Goal: Find specific page/section

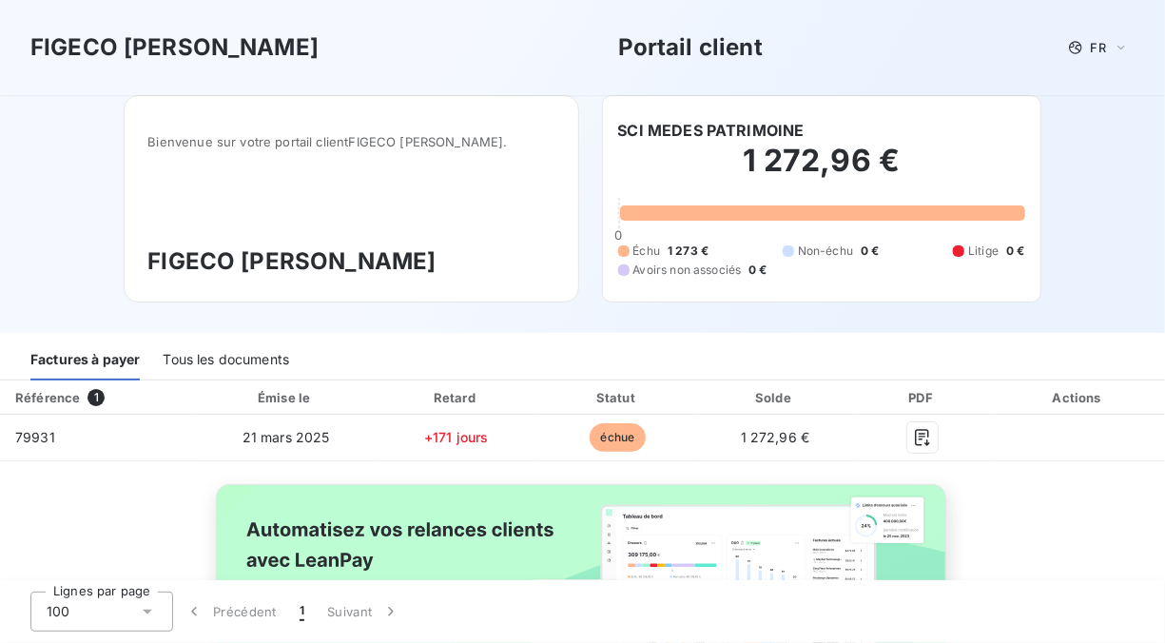
scroll to position [135, 0]
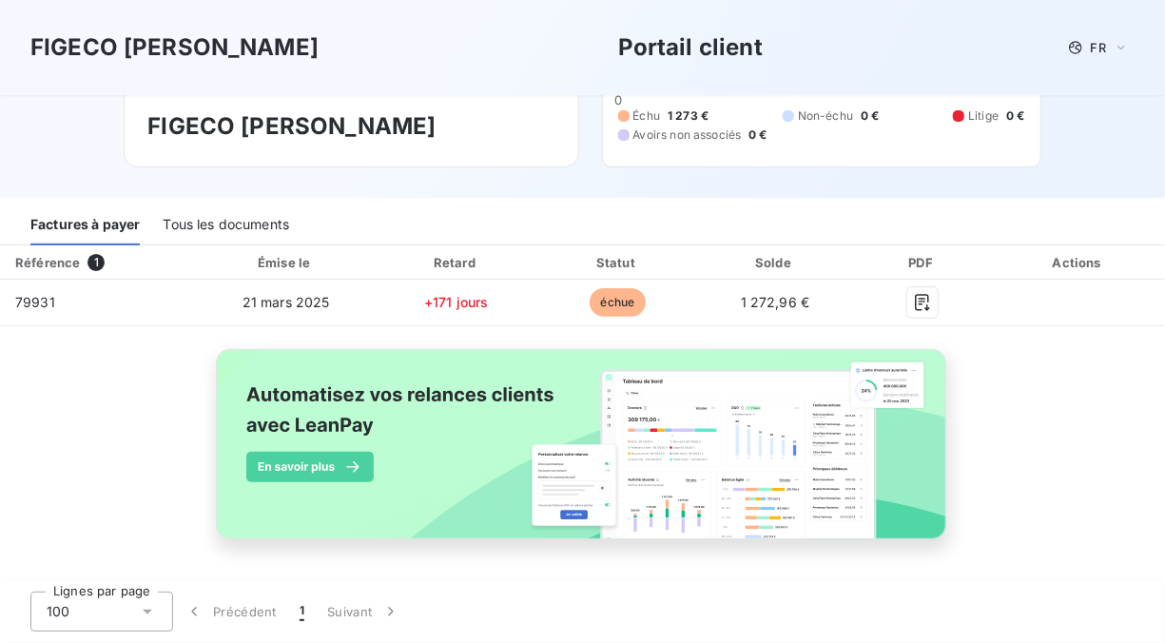
click at [1162, 603] on div "Lignes par page 100 Précédent 1 Suivant" at bounding box center [582, 611] width 1165 height 63
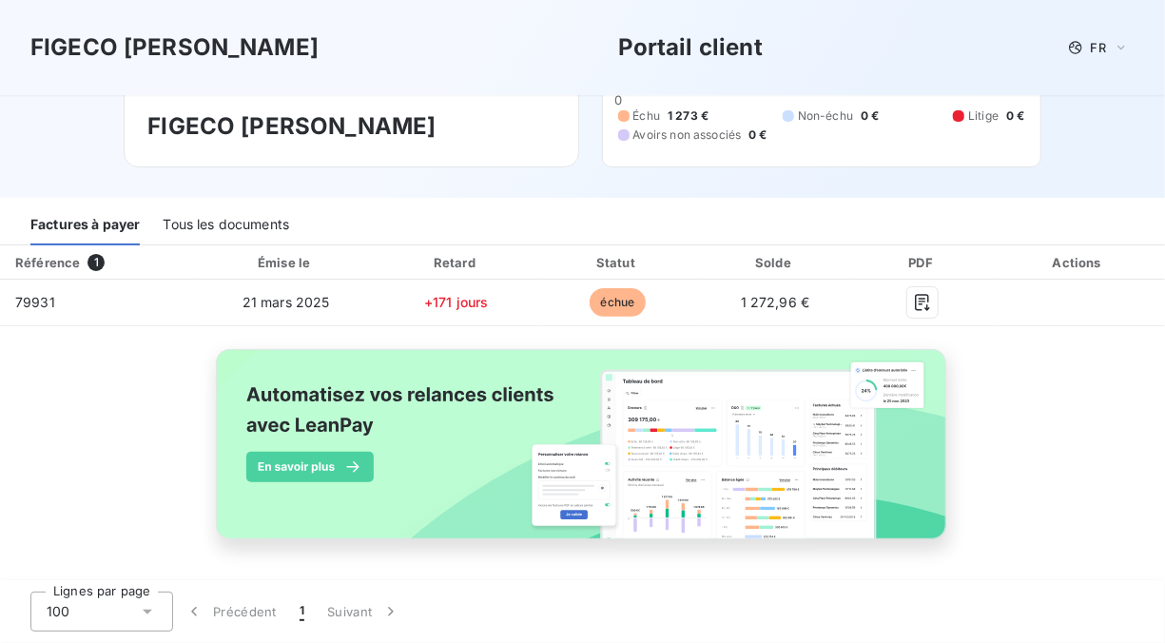
click at [1162, 603] on div "Lignes par page 100 Précédent 1 Suivant" at bounding box center [582, 611] width 1165 height 63
click at [1162, 633] on div "Lignes par page 100 Précédent 1 Suivant" at bounding box center [582, 611] width 1165 height 63
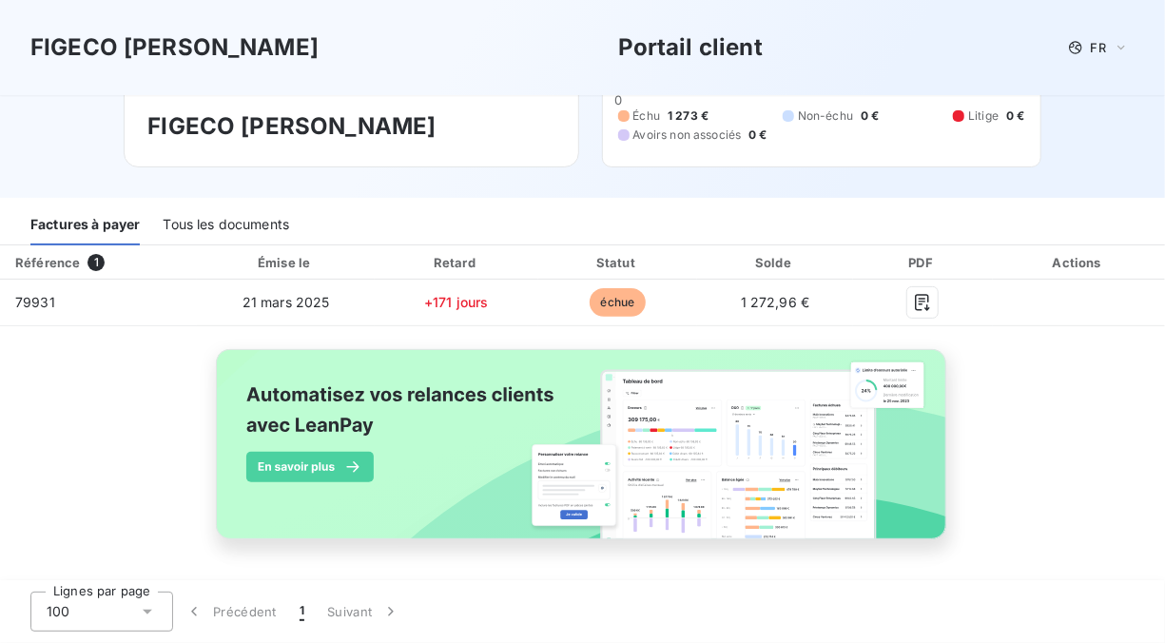
click at [1162, 633] on div "Lignes par page 100 Précédent 1 Suivant" at bounding box center [582, 611] width 1165 height 63
click at [145, 612] on icon at bounding box center [147, 611] width 19 height 19
click at [146, 612] on icon at bounding box center [148, 612] width 8 height 4
